Goal: Task Accomplishment & Management: Manage account settings

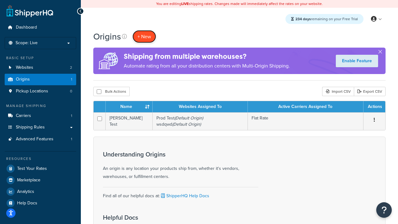
click at [148, 38] on span "+ New" at bounding box center [144, 36] width 14 height 7
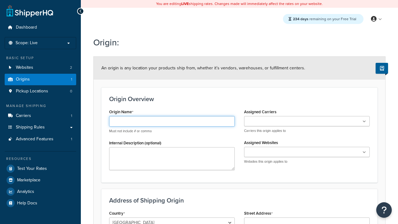
click at [154, 121] on input "Origin Name" at bounding box center [172, 121] width 126 height 11
type input "sdeed"
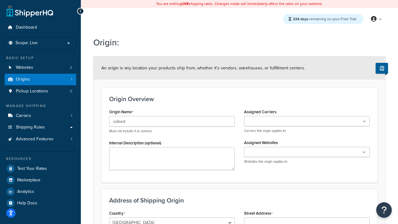
click at [254, 123] on input "Assigned Carriers" at bounding box center [273, 121] width 55 height 7
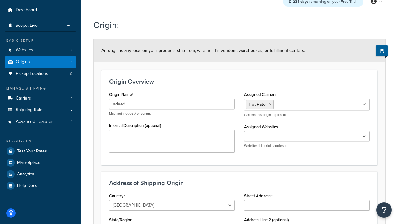
click at [258, 131] on ul at bounding box center [307, 136] width 126 height 10
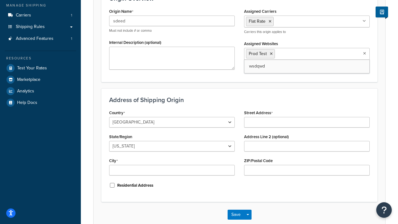
scroll to position [133, 0]
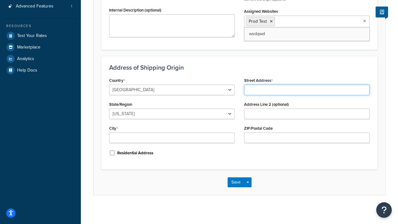
click at [264, 93] on input "Street Address" at bounding box center [307, 90] width 126 height 11
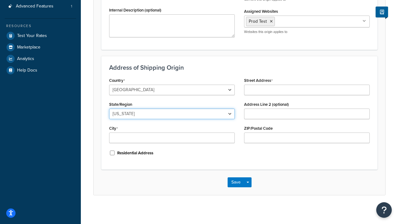
click at [192, 118] on select "Alabama Alaska American Samoa Arizona Arkansas Armed Forces Americas Armed Forc…" at bounding box center [172, 114] width 126 height 11
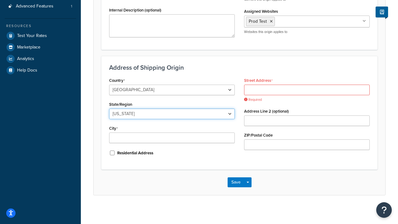
select select "43"
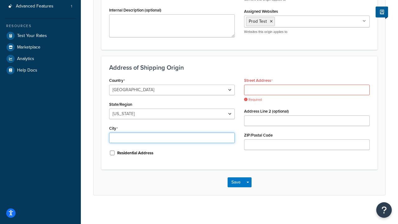
click at [136, 136] on input "City" at bounding box center [172, 137] width 126 height 11
type input "georgetown"
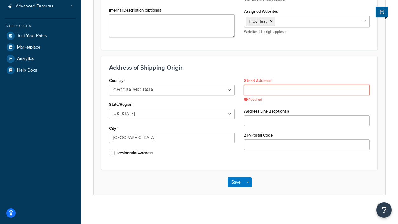
click at [263, 92] on input "Street Address" at bounding box center [307, 90] width 126 height 11
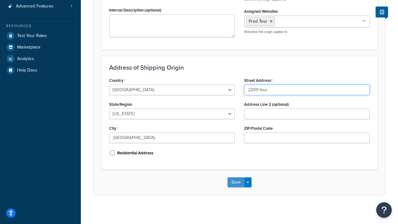
type input "2209 four"
click at [235, 180] on button "Save" at bounding box center [236, 182] width 17 height 10
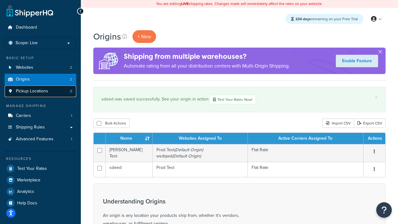
click at [53, 93] on link "Pickup Locations 0" at bounding box center [41, 92] width 72 height 12
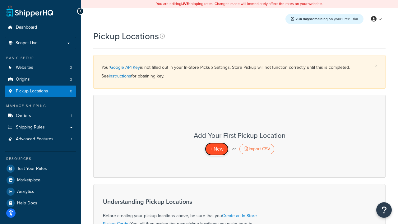
click at [219, 151] on span "+ New" at bounding box center [217, 148] width 14 height 7
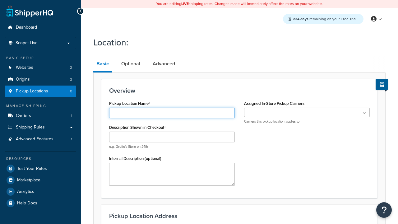
click at [176, 118] on input "Pickup Location Name" at bounding box center [172, 113] width 126 height 11
click at [171, 115] on input "Pickup Location Name" at bounding box center [172, 113] width 126 height 11
type input "ca"
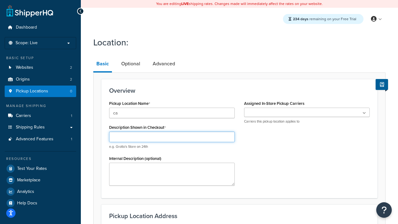
click at [168, 137] on input "Description Shown in Checkout" at bounding box center [172, 137] width 126 height 11
type input "ca"
click at [267, 120] on p "Carriers this pickup location applies to" at bounding box center [307, 121] width 126 height 5
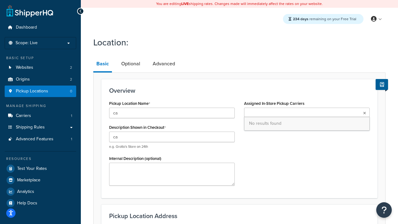
click at [262, 113] on ul at bounding box center [307, 112] width 126 height 9
click at [228, 151] on div "Pickup Location Name ca Description Shown in Checkout ca e.g. Grotto's Store on…" at bounding box center [171, 144] width 135 height 91
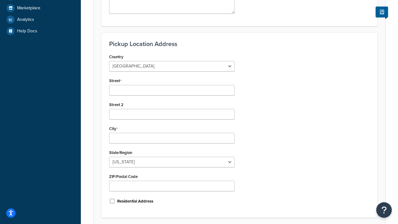
scroll to position [185, 0]
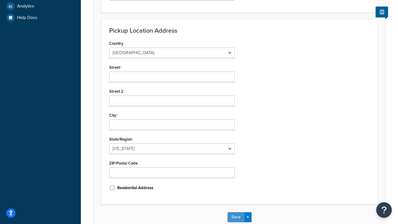
click at [236, 219] on button "Save" at bounding box center [236, 217] width 17 height 10
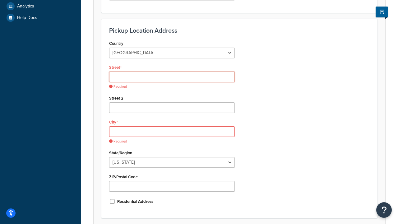
click at [153, 77] on input "Street" at bounding box center [172, 77] width 126 height 11
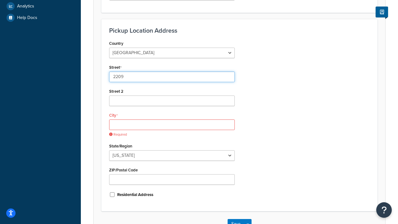
type input "2209"
click at [146, 123] on input "City" at bounding box center [172, 124] width 126 height 11
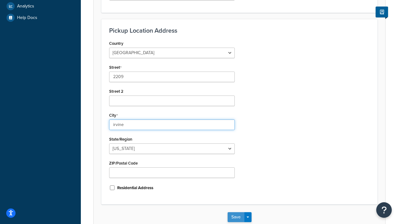
type input "irvine"
click at [236, 219] on button "Save" at bounding box center [236, 217] width 17 height 10
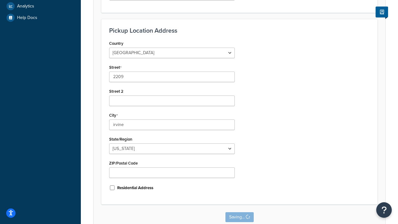
scroll to position [0, 0]
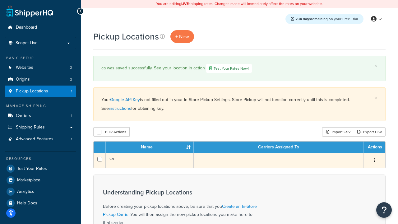
click at [370, 160] on button "button" at bounding box center [374, 160] width 9 height 10
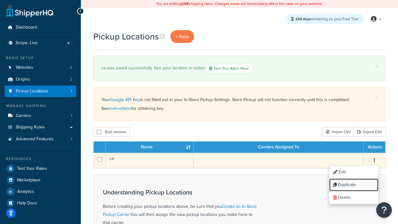
click at [353, 184] on link "Duplicate" at bounding box center [353, 184] width 49 height 13
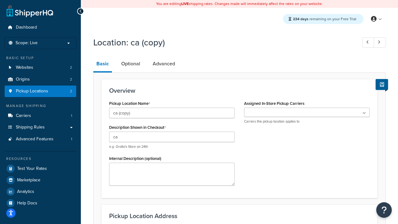
scroll to position [223, 0]
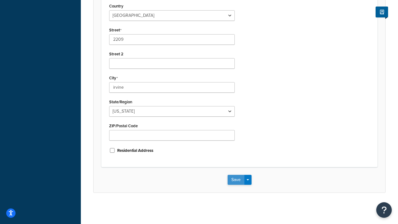
click at [234, 179] on button "Save" at bounding box center [236, 180] width 17 height 10
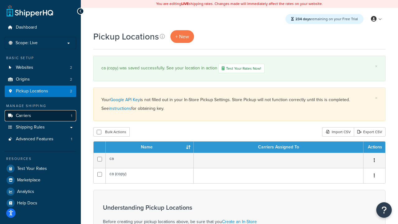
click at [29, 117] on span "Carriers" at bounding box center [23, 115] width 15 height 5
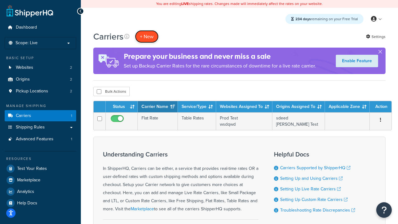
click at [146, 38] on button "+ New" at bounding box center [147, 36] width 24 height 13
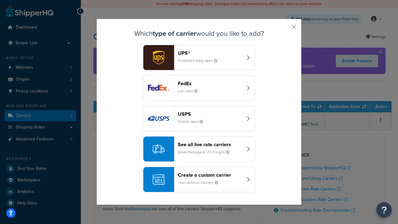
click at [201, 98] on button "FedEx List rates" at bounding box center [199, 87] width 112 height 25
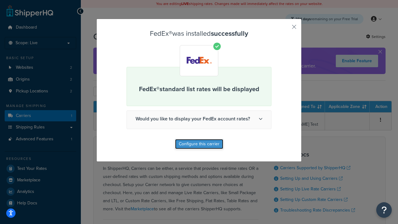
click at [196, 146] on button "Configure this carrier" at bounding box center [199, 144] width 48 height 10
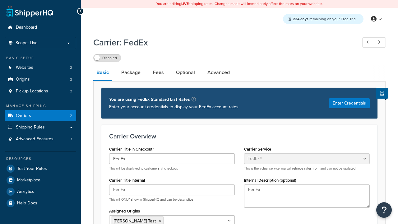
select select "fedEx"
select select "REGULAR_PICKUP"
select select "YOUR_PACKAGING"
click at [105, 62] on label "Disabled" at bounding box center [107, 57] width 27 height 7
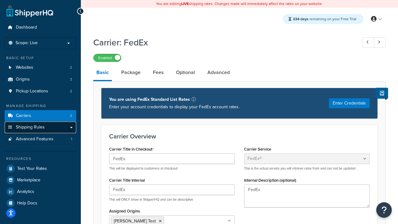
click at [47, 127] on link "Shipping Rules" at bounding box center [41, 128] width 72 height 12
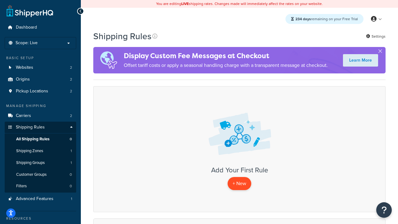
click at [241, 179] on p "+ New" at bounding box center [240, 183] width 24 height 13
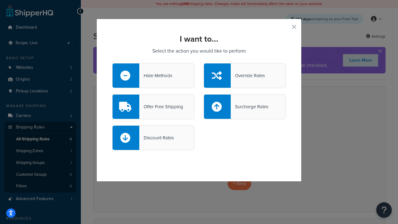
click at [167, 71] on div "Hide Methods" at bounding box center [153, 75] width 82 height 25
click at [0, 0] on input "Hide Methods" at bounding box center [0, 0] width 0 height 0
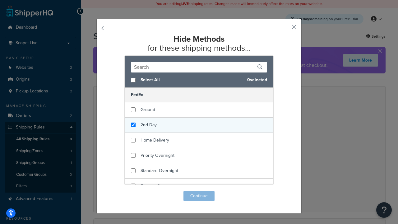
checkbox input "true"
click at [148, 125] on span "2nd Day" at bounding box center [149, 125] width 16 height 7
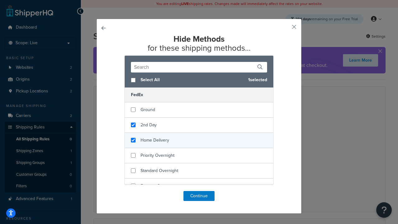
checkbox input "true"
click at [158, 146] on div "Home Delivery" at bounding box center [199, 140] width 149 height 15
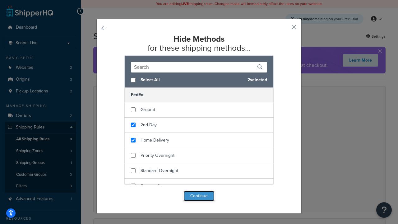
click at [201, 197] on button "Continue" at bounding box center [198, 196] width 31 height 10
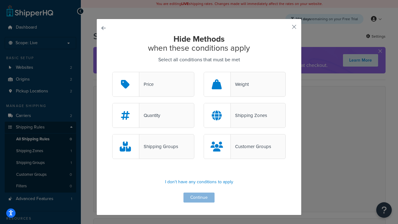
click at [178, 118] on div "Quantity" at bounding box center [153, 115] width 82 height 25
click at [0, 0] on input "Quantity" at bounding box center [0, 0] width 0 height 0
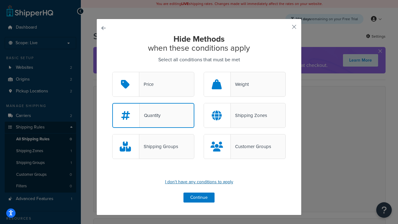
click at [195, 179] on p "I don't have any conditions to apply" at bounding box center [199, 182] width 174 height 9
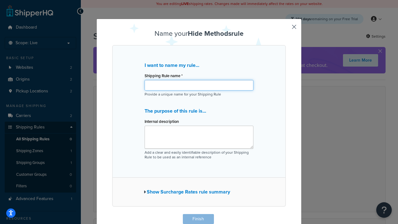
click at [194, 86] on input "Shipping Rule name *" at bounding box center [199, 85] width 109 height 11
type input "wewew"
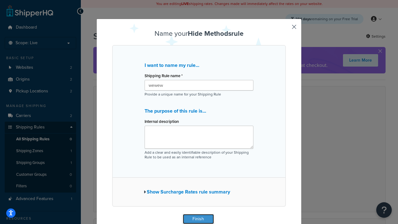
click at [194, 215] on button "Finish" at bounding box center [198, 219] width 31 height 10
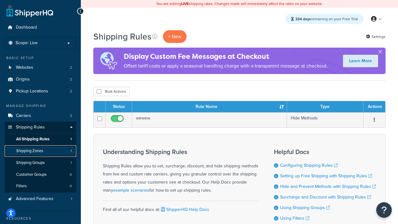
click at [36, 151] on span "Shipping Zones" at bounding box center [29, 150] width 27 height 5
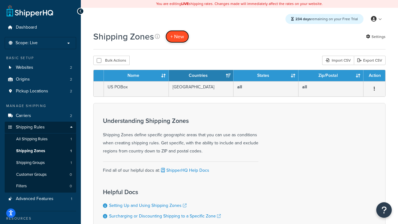
click at [178, 38] on span "+ New" at bounding box center [177, 36] width 14 height 7
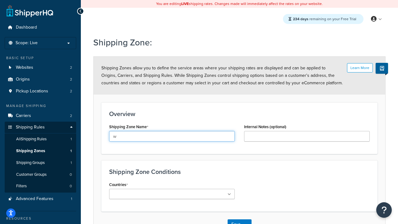
click at [209, 138] on input "w" at bounding box center [172, 136] width 126 height 11
type input "wdewwwe"
click at [237, 219] on div "Save Save Dropdown Save and Edit Save and Duplicate Save and Create New" at bounding box center [240, 223] width 292 height 25
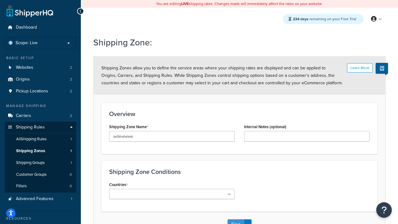
click at [234, 220] on button "Save" at bounding box center [236, 224] width 17 height 10
click at [160, 191] on ul at bounding box center [172, 194] width 126 height 10
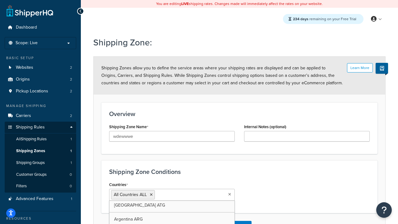
scroll to position [141, 0]
click at [279, 190] on div "Countries All Countries ALL United States USA Afghanistan AFG Albania ALB Alger…" at bounding box center [239, 192] width 270 height 25
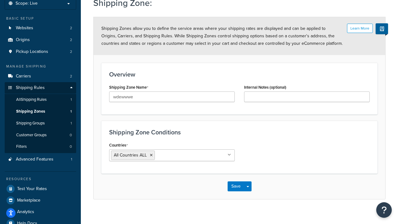
scroll to position [52, 0]
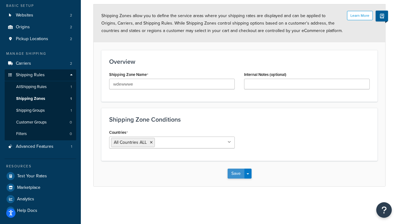
click at [239, 174] on button "Save" at bounding box center [236, 174] width 17 height 10
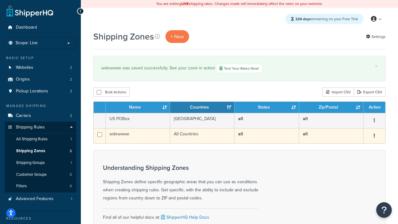
click at [374, 136] on icon "button" at bounding box center [374, 135] width 1 height 4
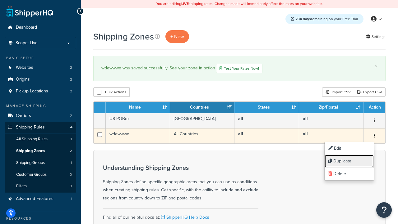
click at [349, 159] on link "Duplicate" at bounding box center [349, 161] width 49 height 13
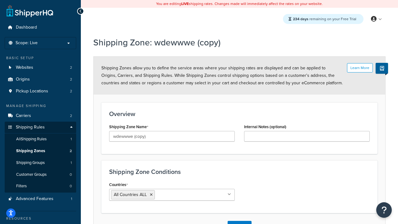
scroll to position [52, 0]
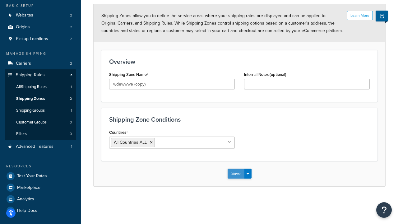
click at [234, 175] on button "Save" at bounding box center [236, 174] width 17 height 10
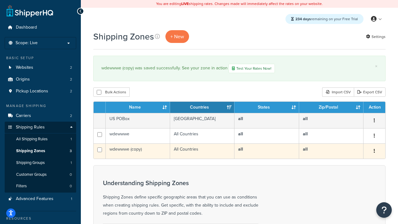
click at [376, 151] on button "button" at bounding box center [374, 151] width 9 height 10
click at [358, 178] on link "Duplicate" at bounding box center [349, 176] width 49 height 13
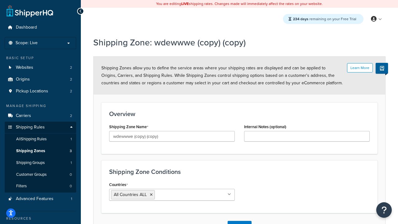
scroll to position [52, 0]
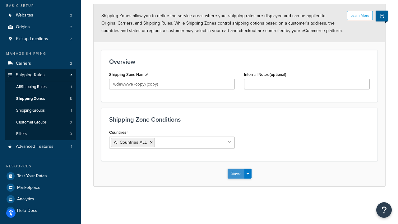
click at [234, 174] on button "Save" at bounding box center [236, 174] width 17 height 10
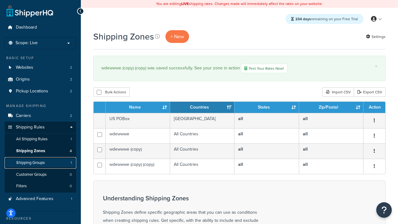
click at [48, 163] on link "Shipping Groups 1" at bounding box center [41, 163] width 72 height 12
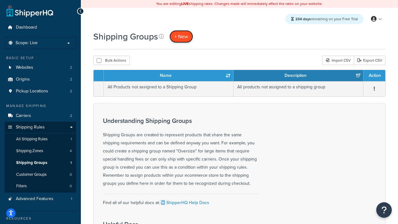
click at [179, 31] on link "+ New" at bounding box center [181, 36] width 24 height 13
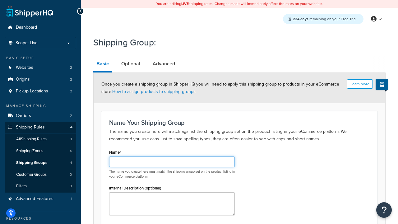
click at [162, 158] on input "Name" at bounding box center [172, 161] width 126 height 11
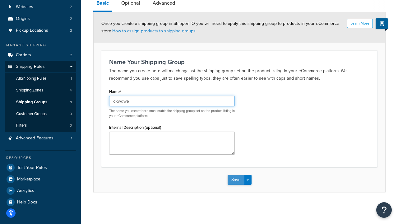
type input "dxwdwe"
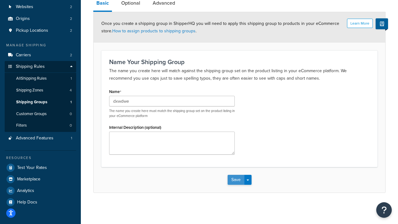
click at [235, 183] on button "Save" at bounding box center [236, 180] width 17 height 10
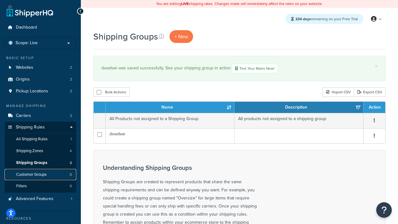
click at [43, 173] on span "Customer Groups" at bounding box center [31, 174] width 30 height 5
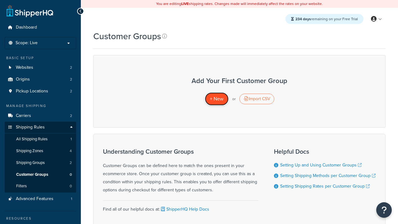
click at [215, 100] on span "+ New" at bounding box center [217, 98] width 14 height 7
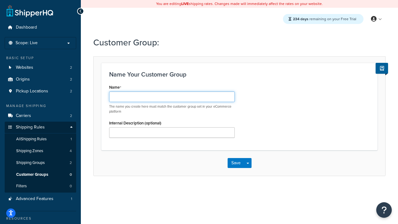
click at [182, 100] on input "Name" at bounding box center [172, 96] width 126 height 11
type input "xdwdw"
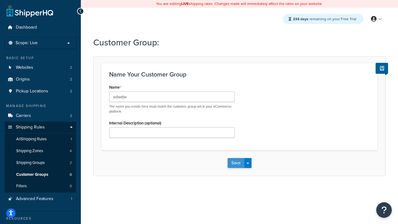
click at [238, 162] on button "Save" at bounding box center [236, 163] width 17 height 10
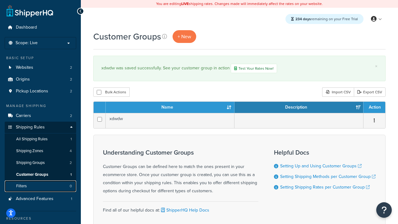
click at [52, 186] on link "Filters 0" at bounding box center [41, 186] width 72 height 12
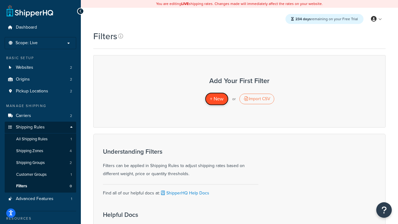
click at [216, 101] on span "+ New" at bounding box center [217, 98] width 14 height 7
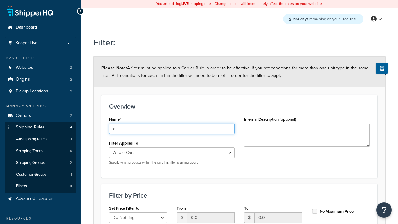
click at [191, 130] on input "d" at bounding box center [172, 128] width 126 height 11
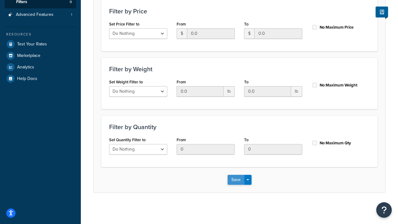
type input "[PERSON_NAME]"
click at [242, 179] on button "Save" at bounding box center [236, 180] width 17 height 10
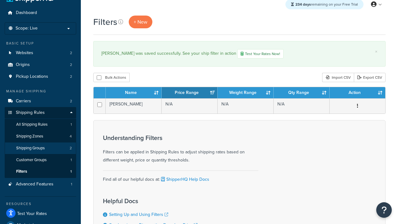
scroll to position [31, 0]
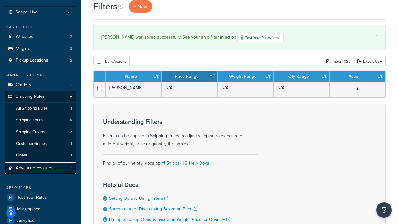
click at [52, 166] on span "Advanced Features" at bounding box center [35, 167] width 38 height 5
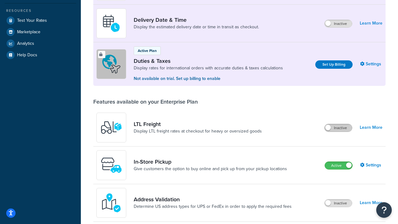
click at [342, 129] on label "Inactive" at bounding box center [338, 127] width 27 height 7
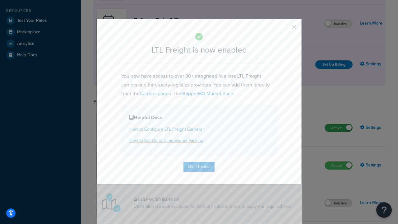
scroll to position [44, 0]
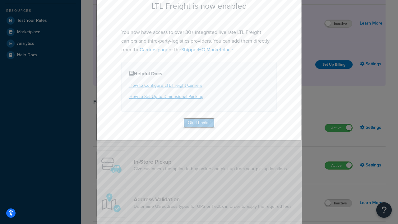
click at [201, 122] on button "Ok, Thanks!" at bounding box center [198, 123] width 31 height 10
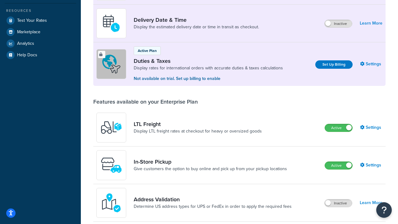
scroll to position [247, 0]
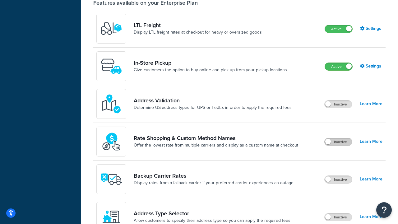
click at [344, 141] on label "Inactive" at bounding box center [338, 141] width 27 height 7
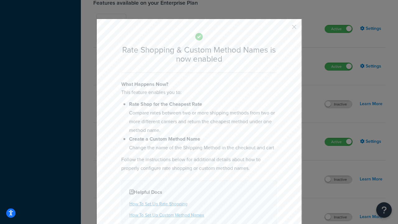
scroll to position [44, 0]
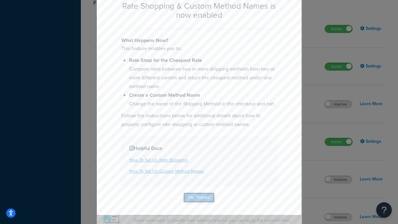
click at [199, 196] on button "Ok, Thanks!" at bounding box center [198, 197] width 31 height 10
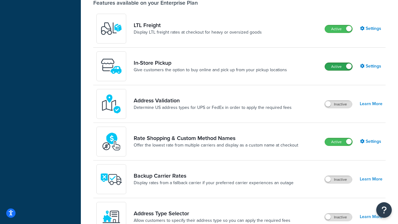
click at [336, 67] on label "Active" at bounding box center [338, 66] width 27 height 7
click at [338, 104] on label "Inactive" at bounding box center [338, 103] width 27 height 7
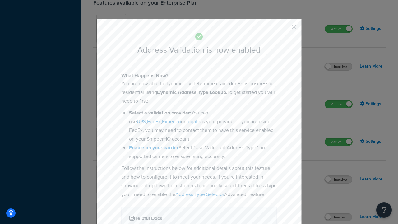
scroll to position [81, 0]
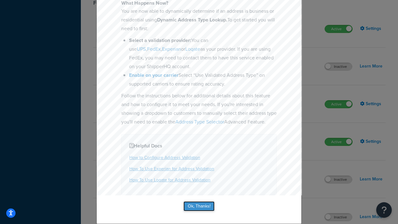
click at [197, 202] on button "Ok, Thanks!" at bounding box center [198, 206] width 31 height 10
